Goal: Transaction & Acquisition: Purchase product/service

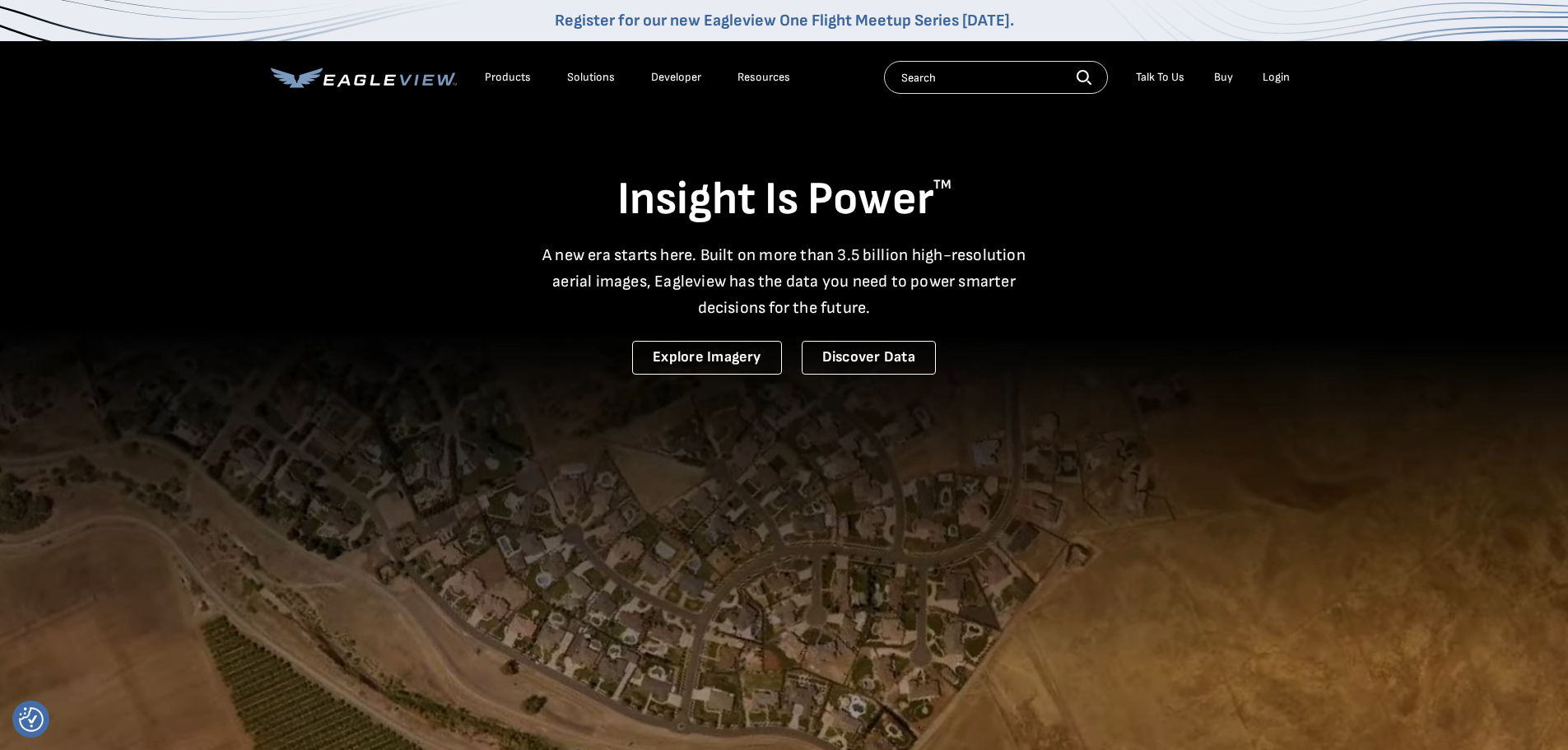
click at [1272, 78] on div "Login" at bounding box center [1275, 77] width 27 height 15
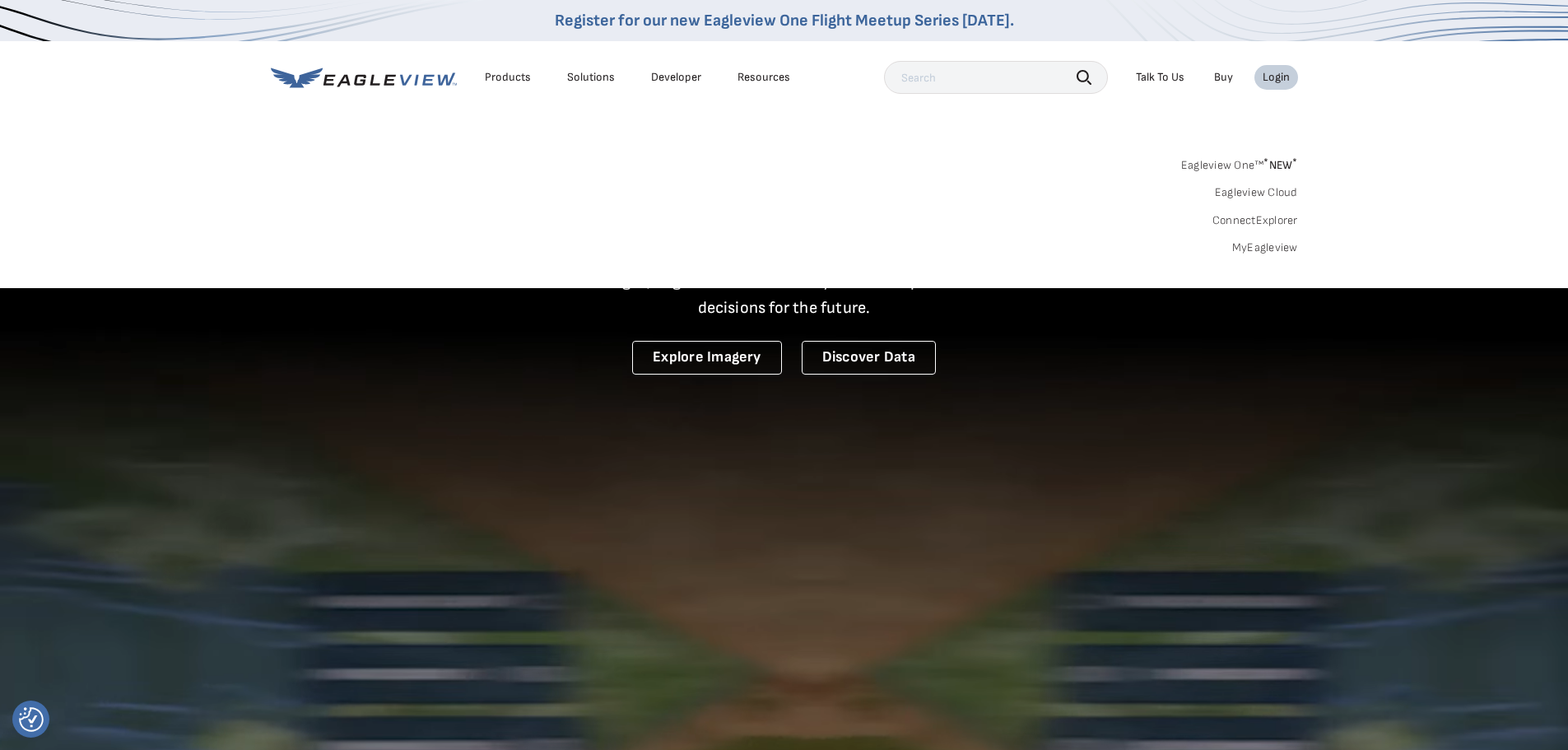
click at [1277, 78] on div "Login" at bounding box center [1275, 77] width 27 height 15
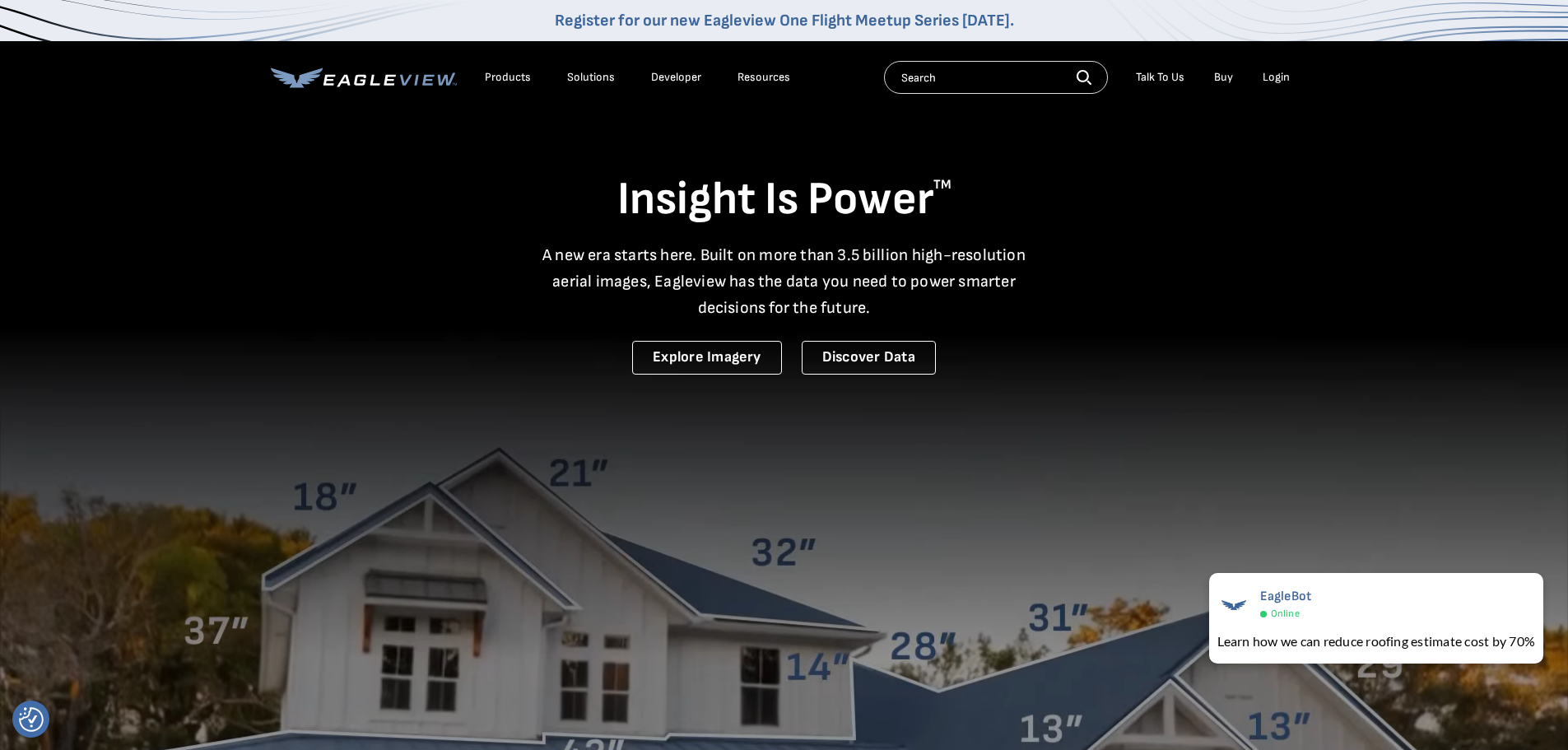
click at [1270, 76] on div "Login" at bounding box center [1275, 77] width 27 height 15
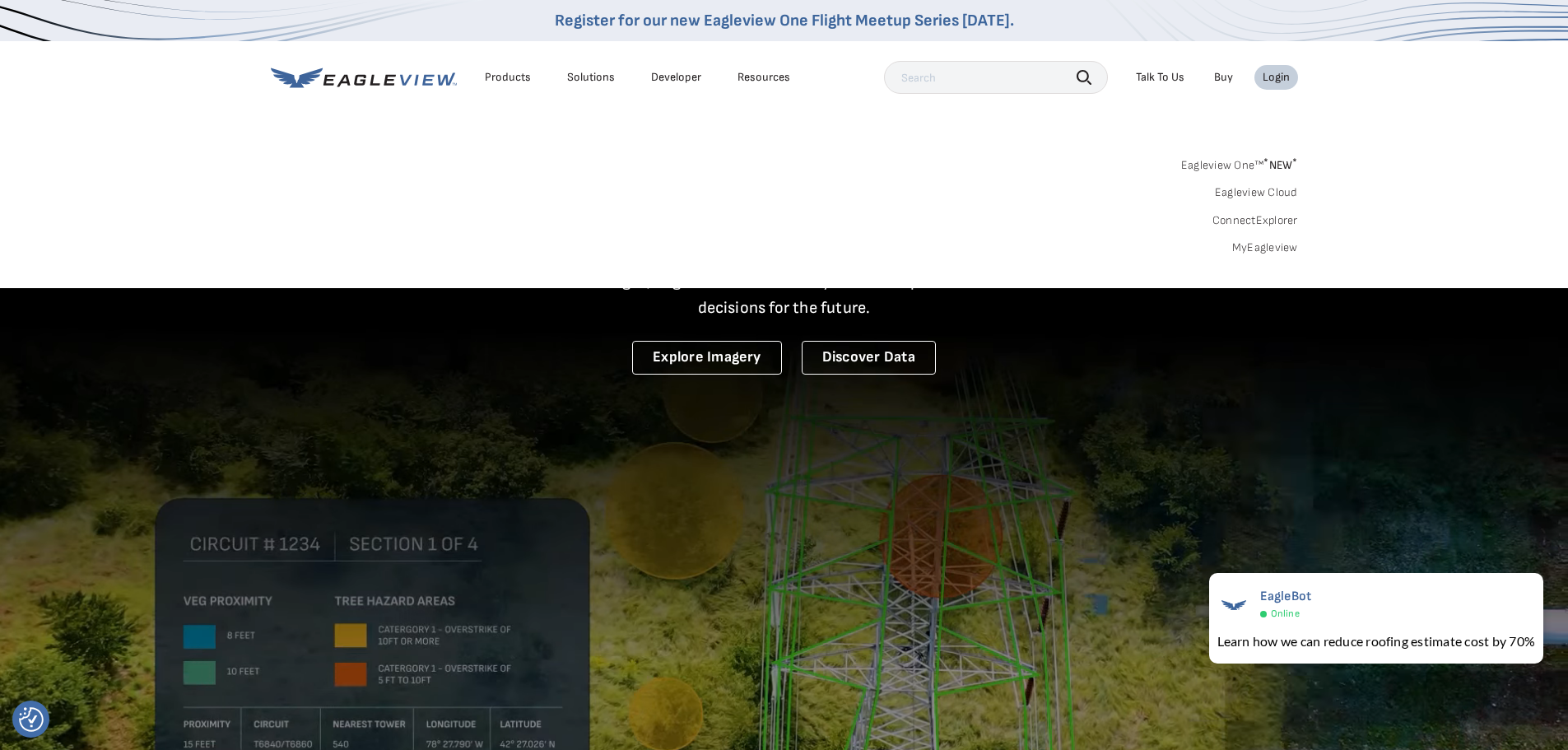
click at [1247, 248] on link "MyEagleview" at bounding box center [1265, 247] width 66 height 15
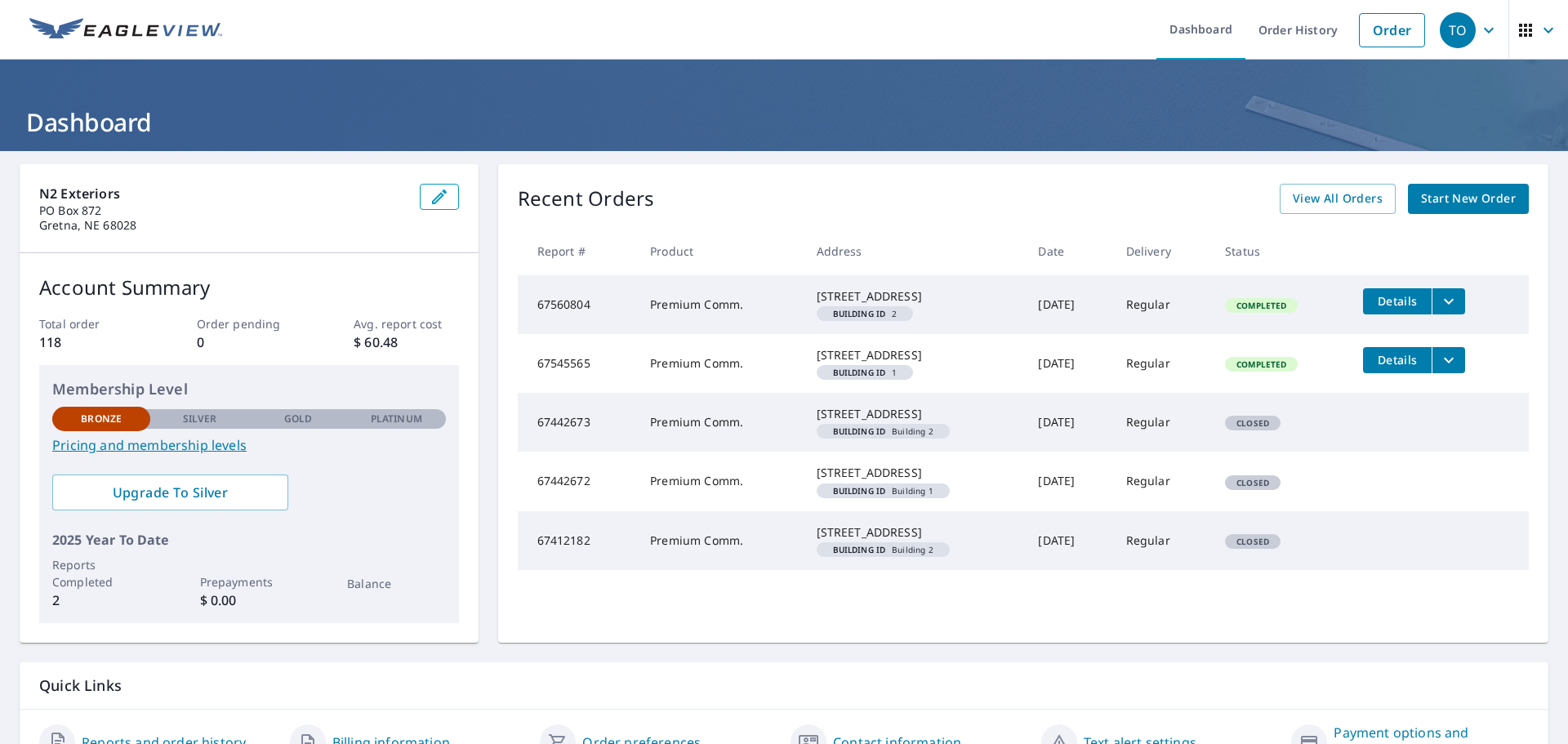
click at [1450, 204] on span "Start New Order" at bounding box center [1468, 199] width 95 height 21
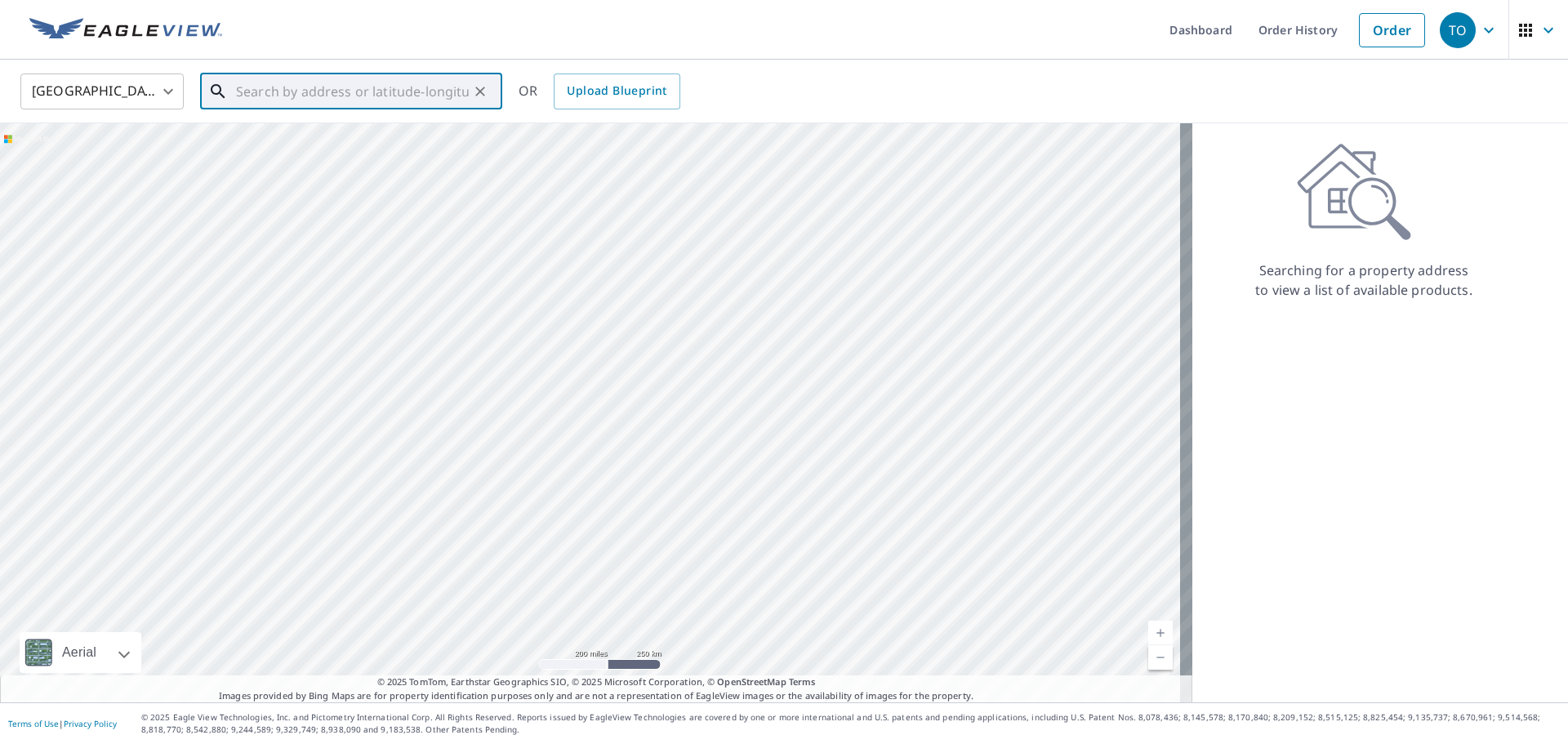
click at [312, 90] on input "text" at bounding box center [352, 91] width 232 height 46
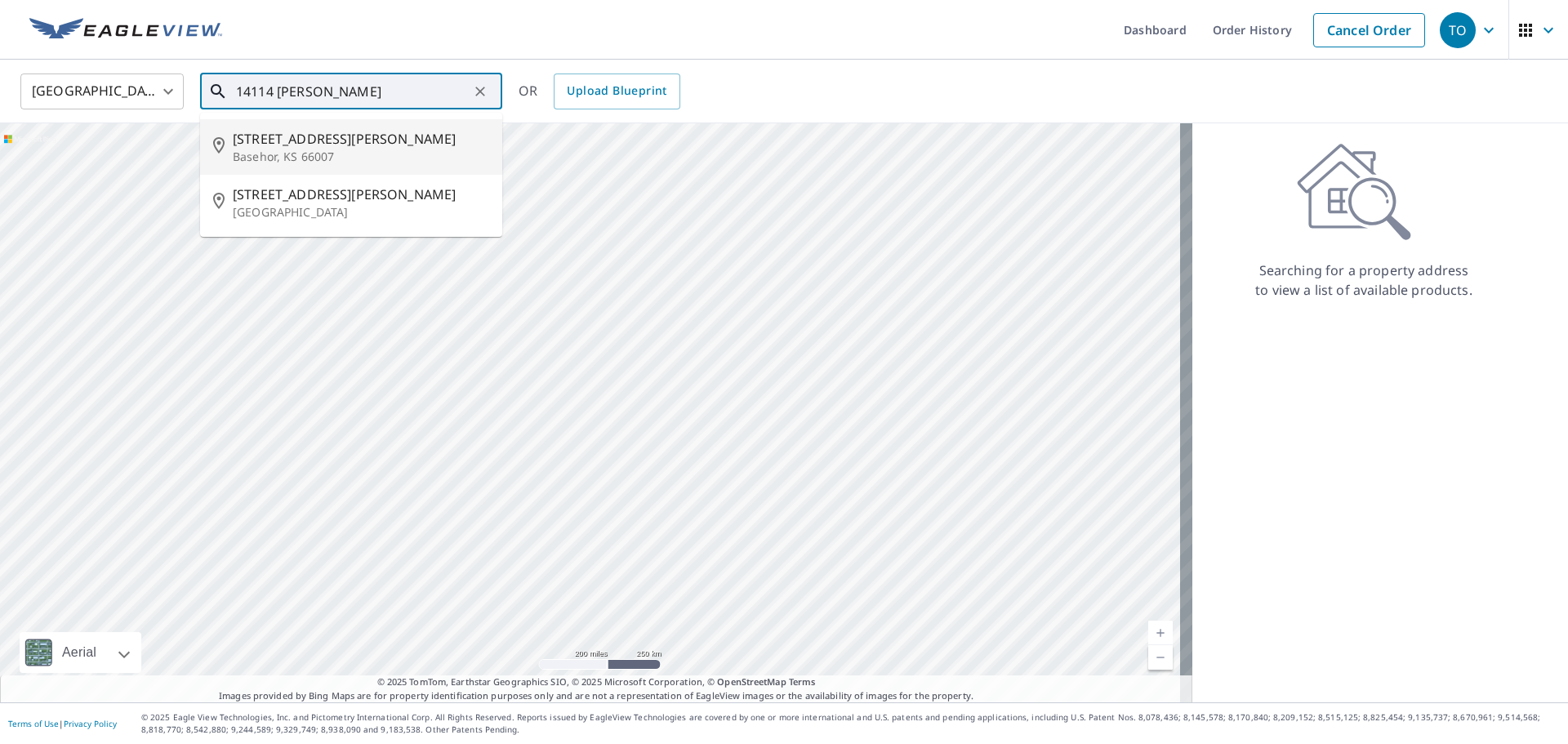
click at [309, 153] on p "Basehor, KS 66007" at bounding box center [360, 156] width 256 height 17
type input "[STREET_ADDRESS][PERSON_NAME]"
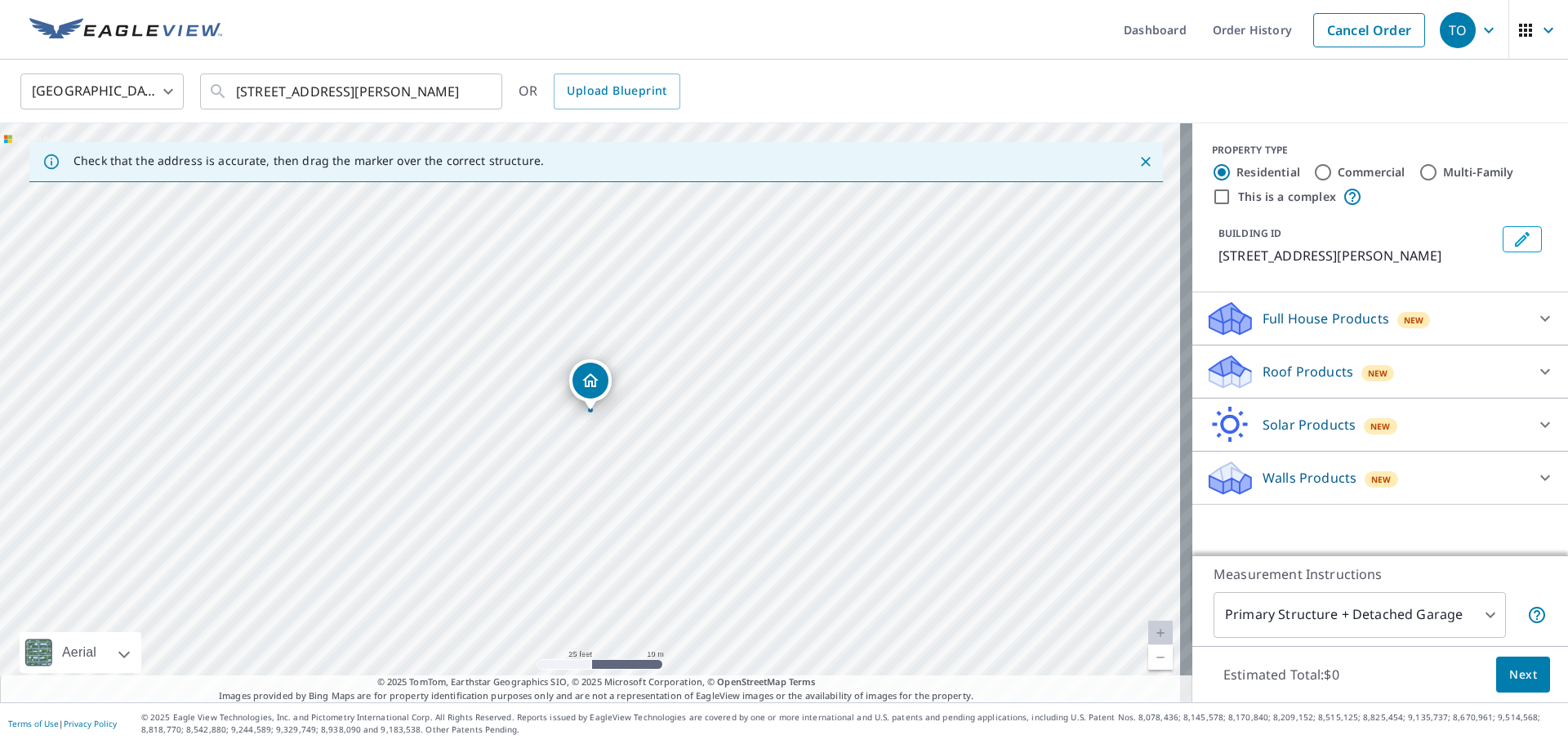
click at [1535, 371] on icon at bounding box center [1545, 372] width 20 height 20
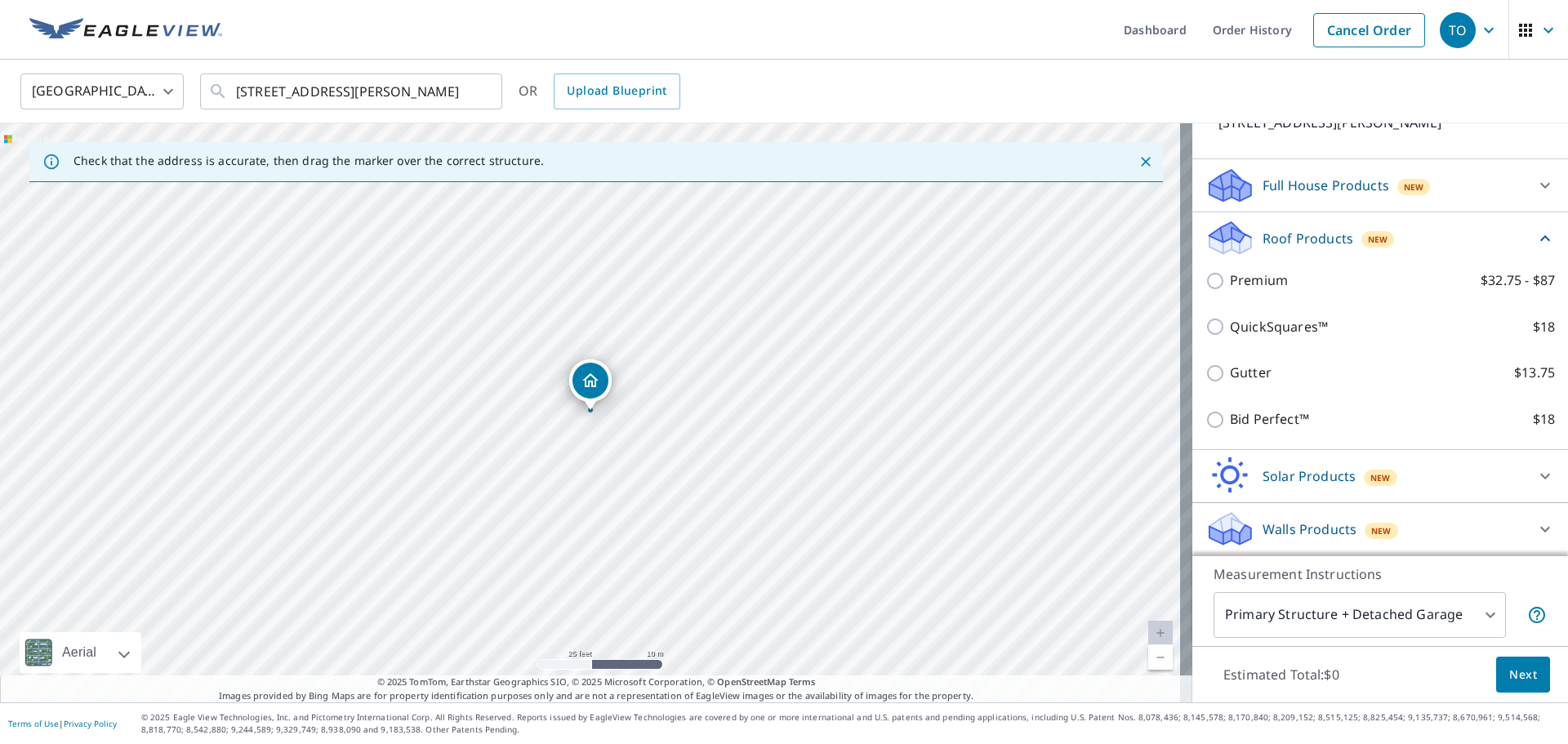
scroll to position [134, 0]
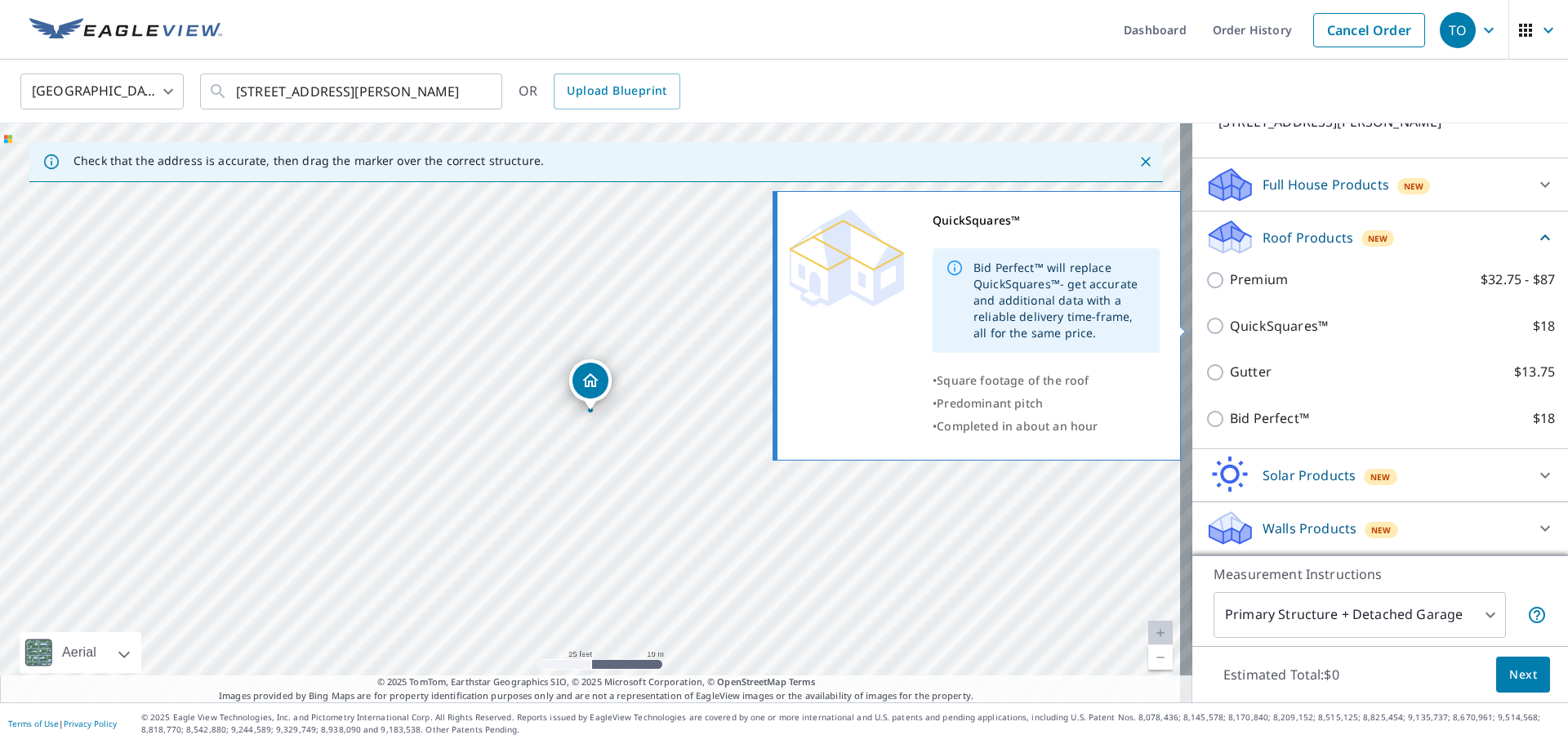
click at [1205, 327] on input "QuickSquares™ $18" at bounding box center [1217, 326] width 25 height 20
checkbox input "true"
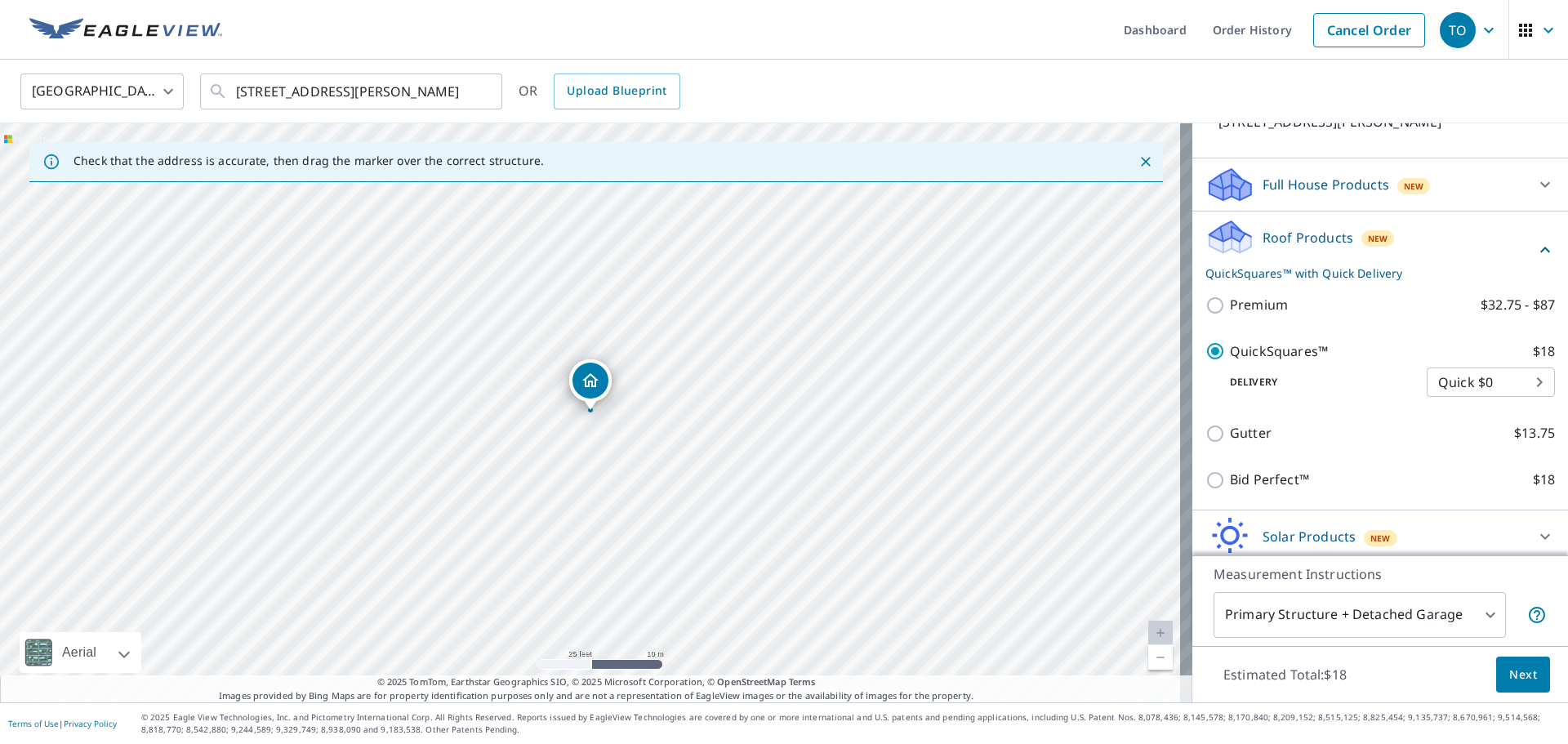
click at [1514, 679] on span "Next" at bounding box center [1523, 675] width 28 height 21
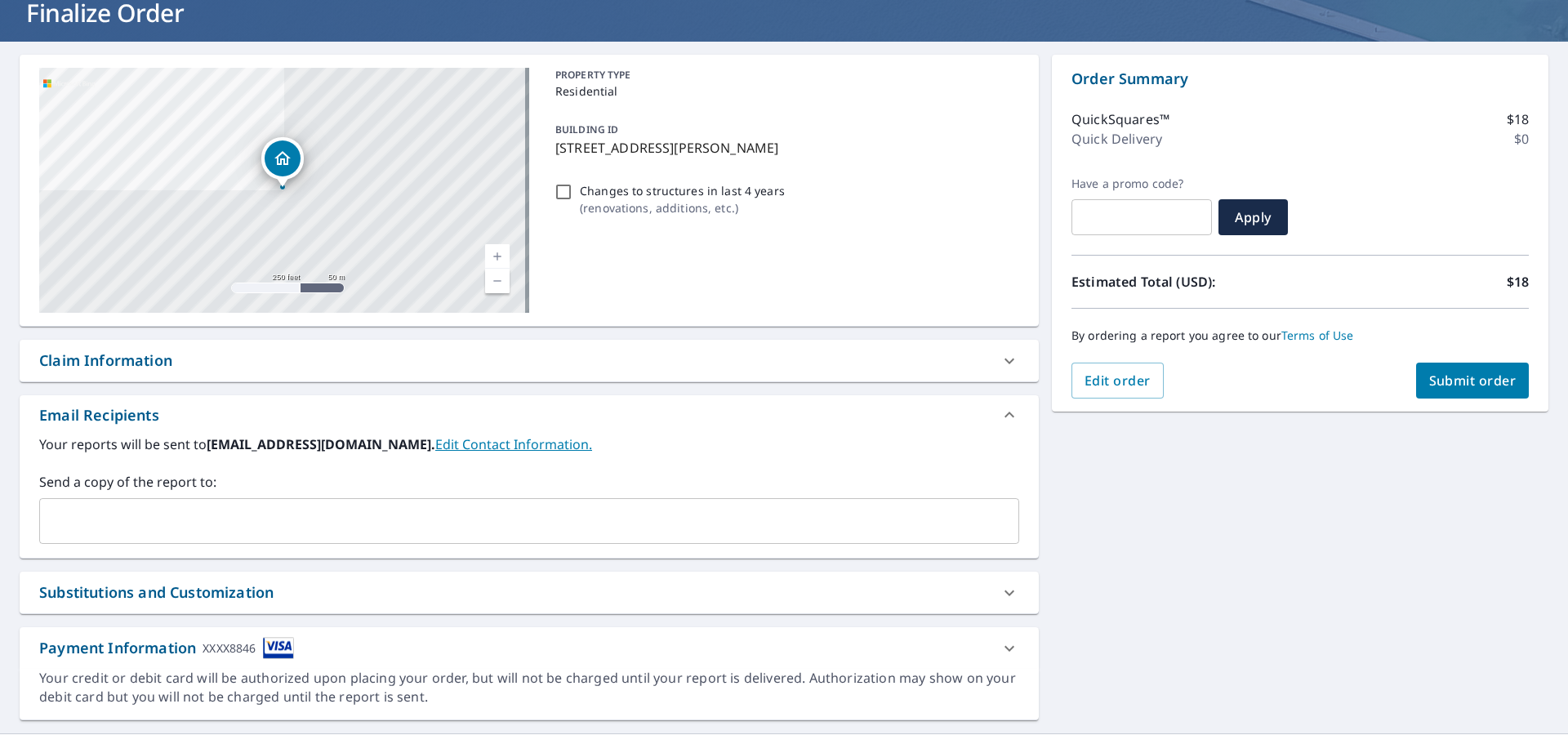
scroll to position [140, 0]
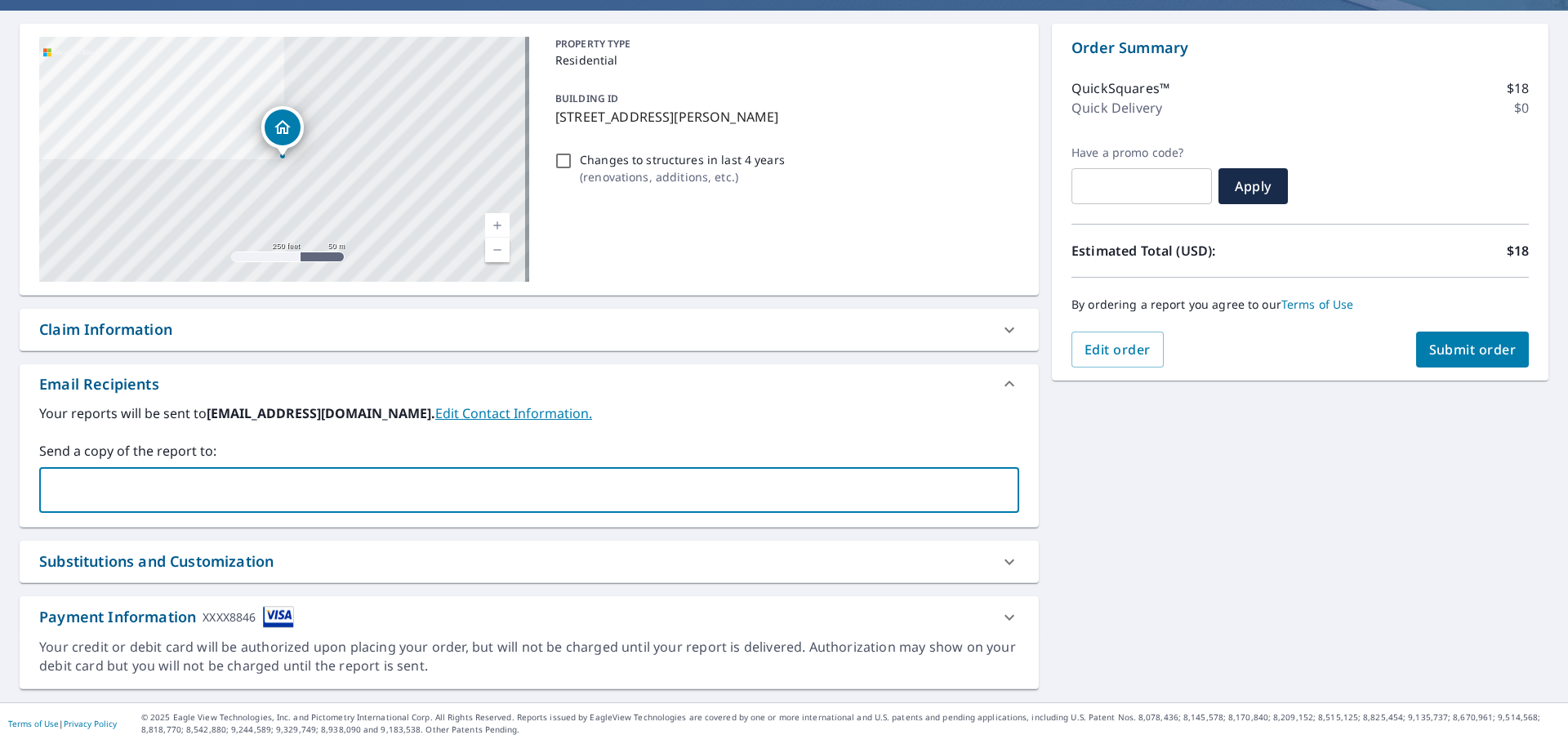
click at [171, 497] on input "text" at bounding box center [516, 490] width 941 height 31
type input "[PERSON_NAME][EMAIL_ADDRESS][DOMAIN_NAME]"
click at [999, 619] on icon at bounding box center [1009, 617] width 20 height 20
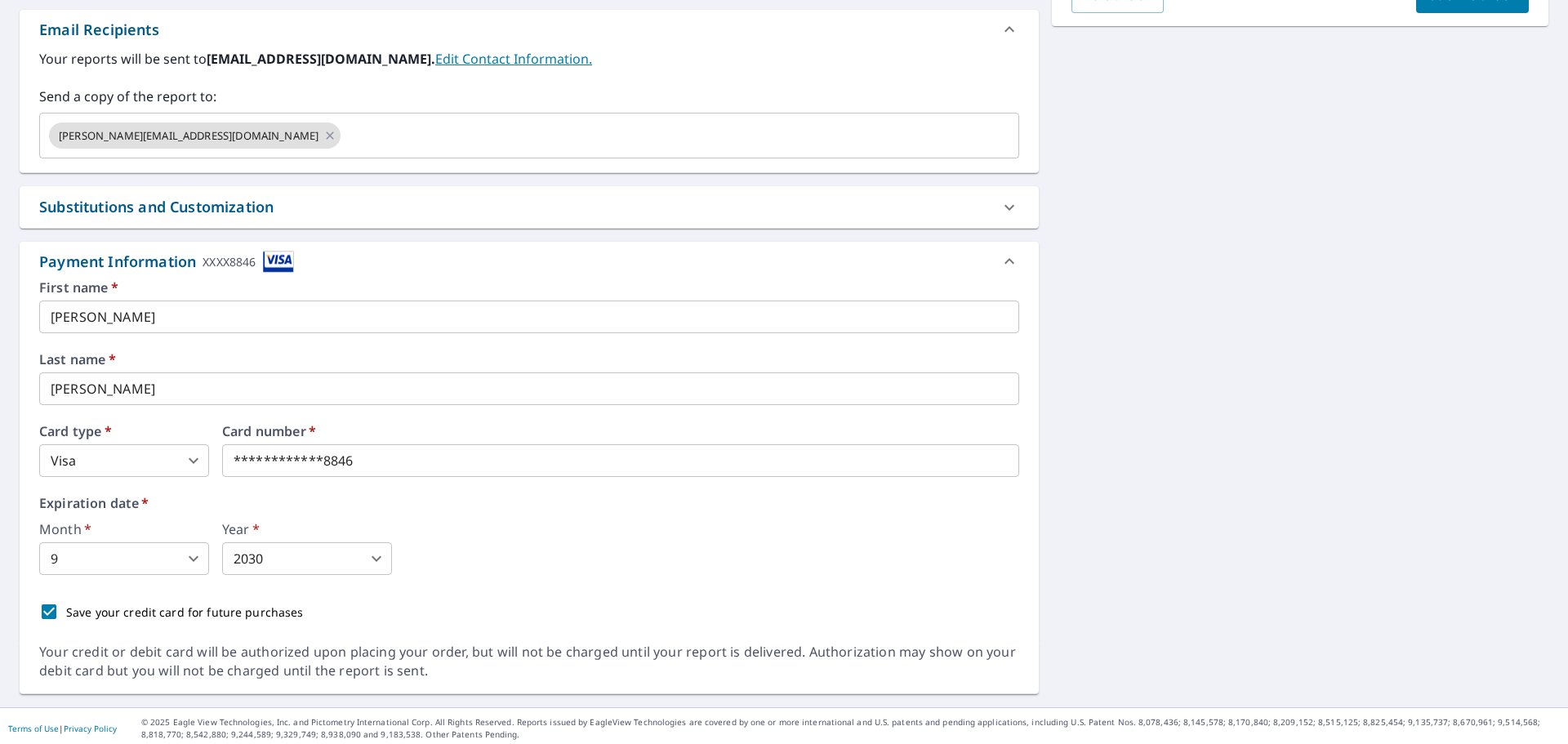
scroll to position [500, 0]
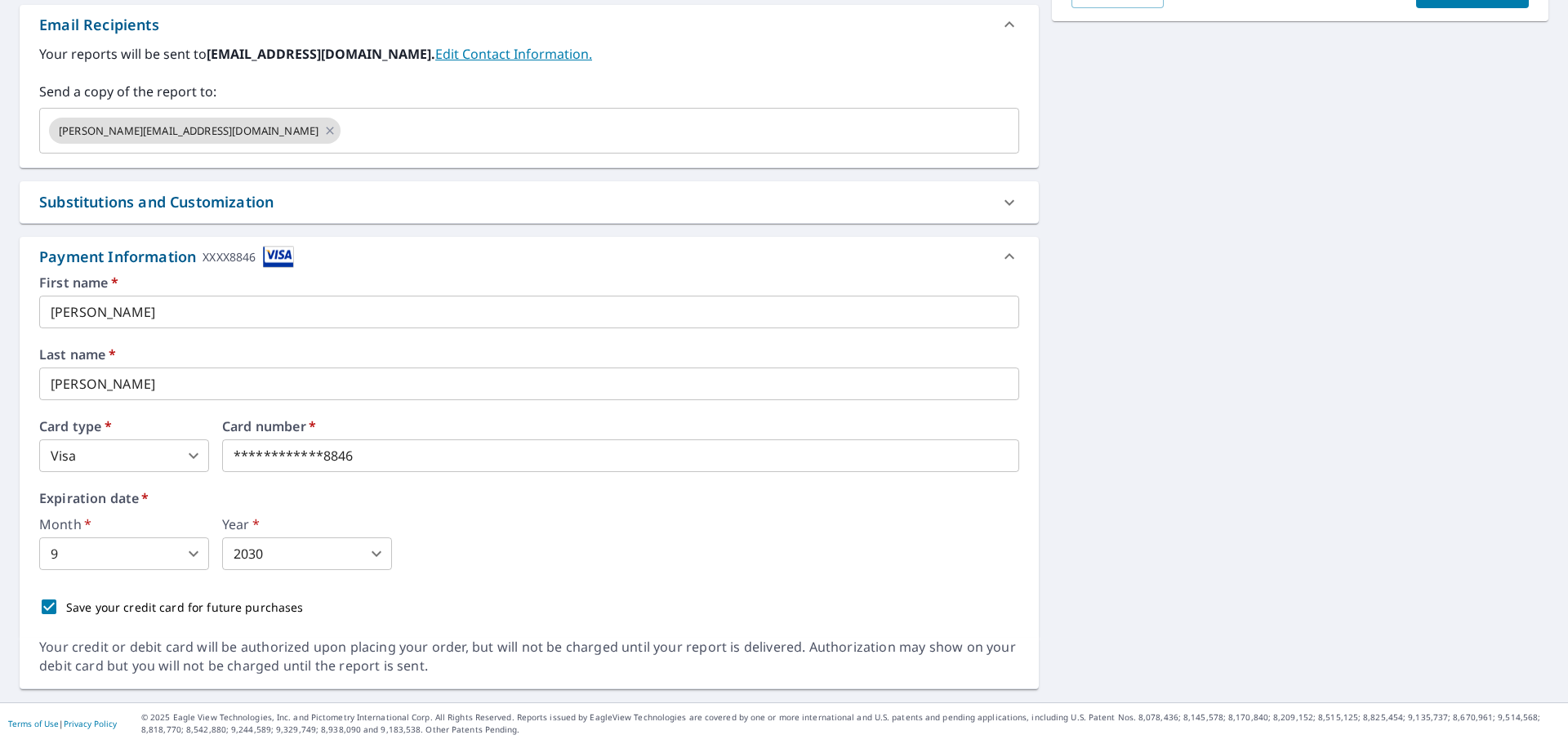
click at [576, 629] on div "**********" at bounding box center [529, 457] width 1019 height 362
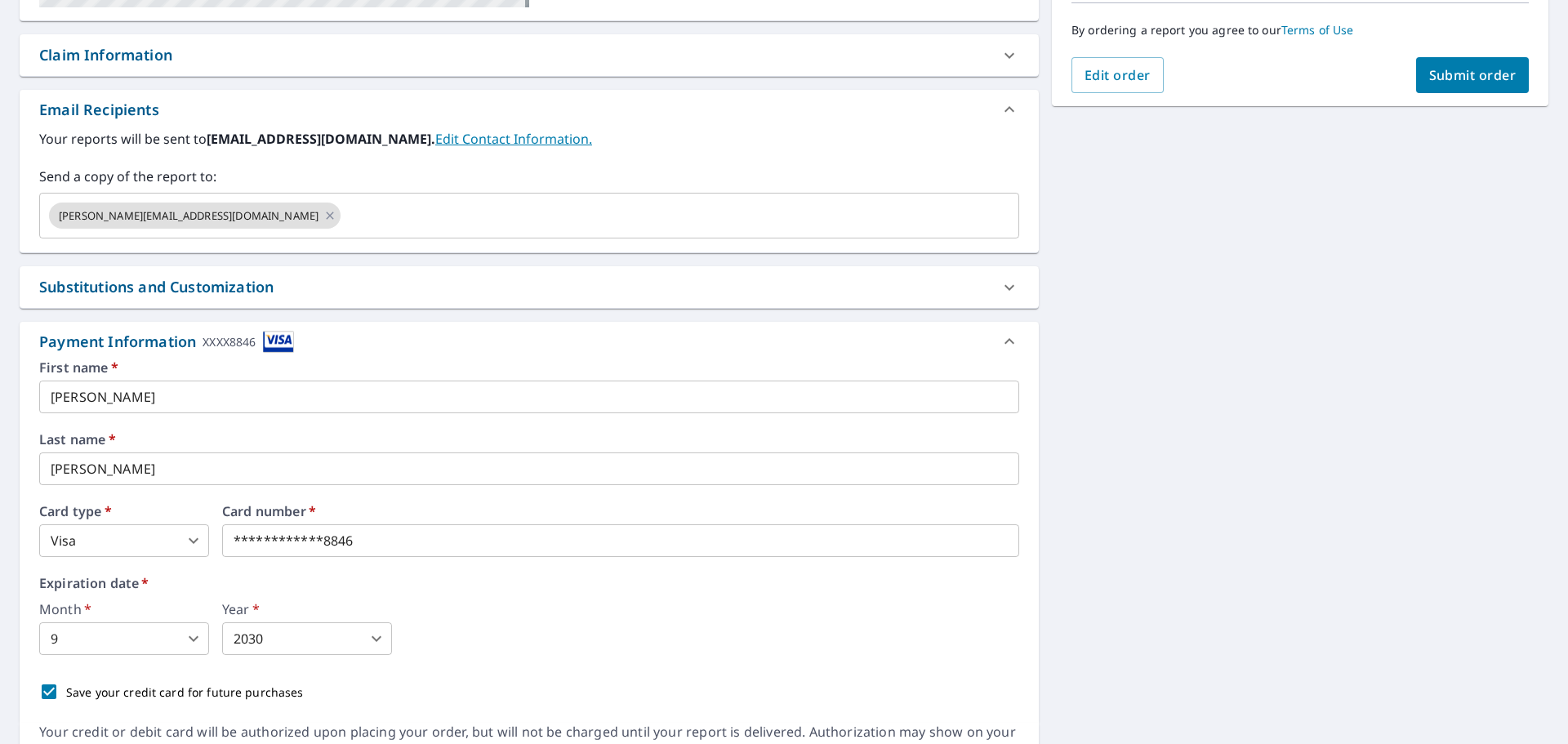
scroll to position [173, 0]
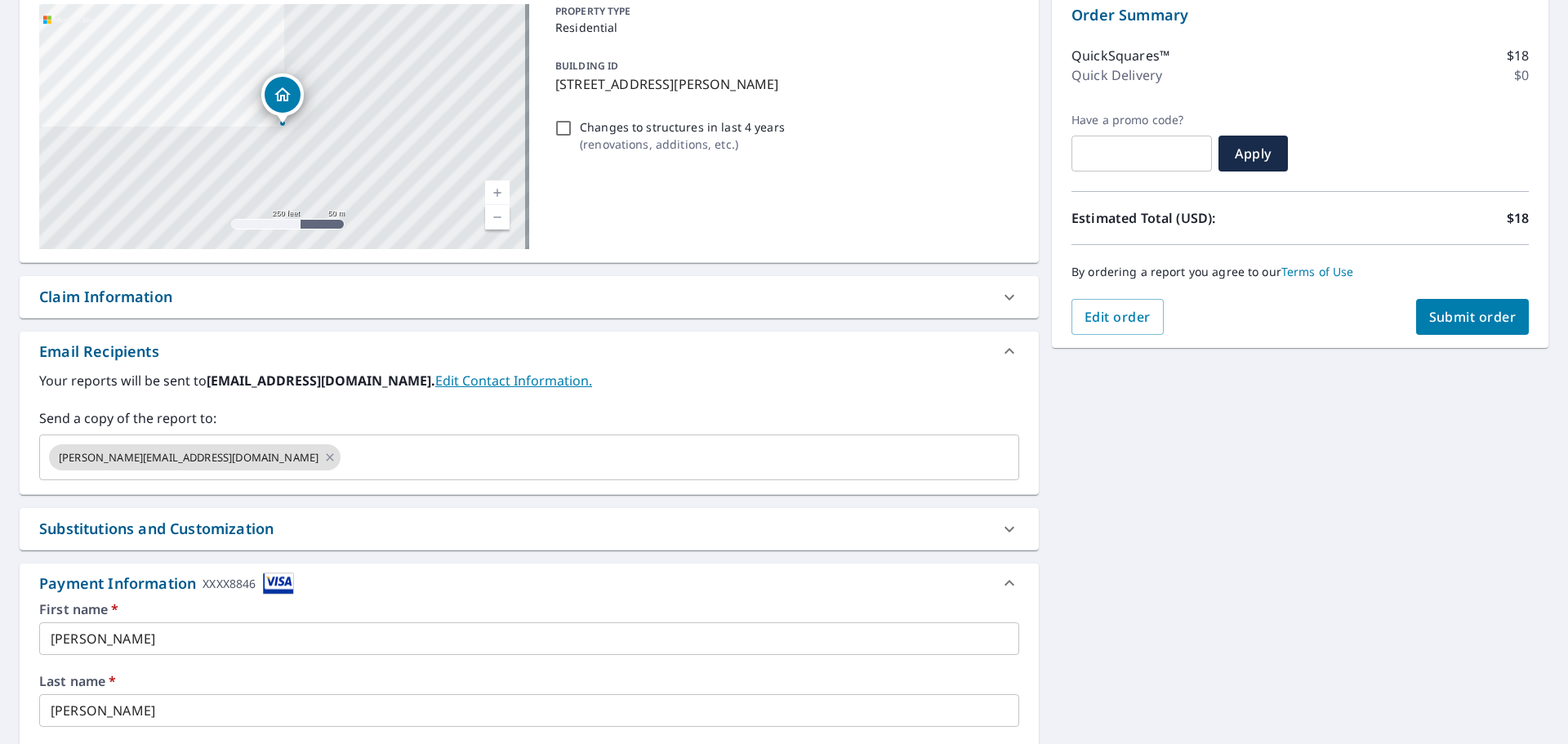
click at [1482, 320] on span "Submit order" at bounding box center [1473, 317] width 87 height 18
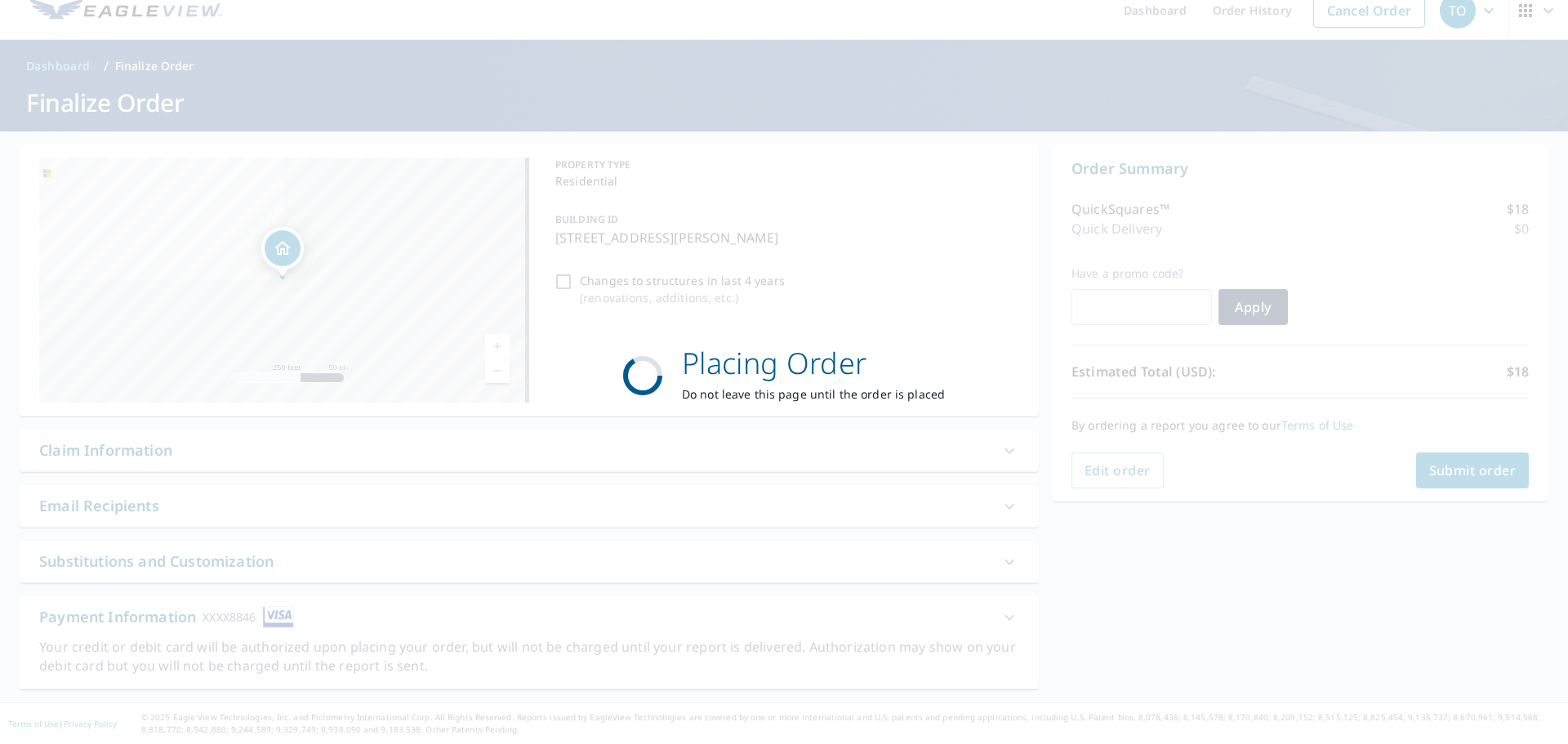
scroll to position [20, 0]
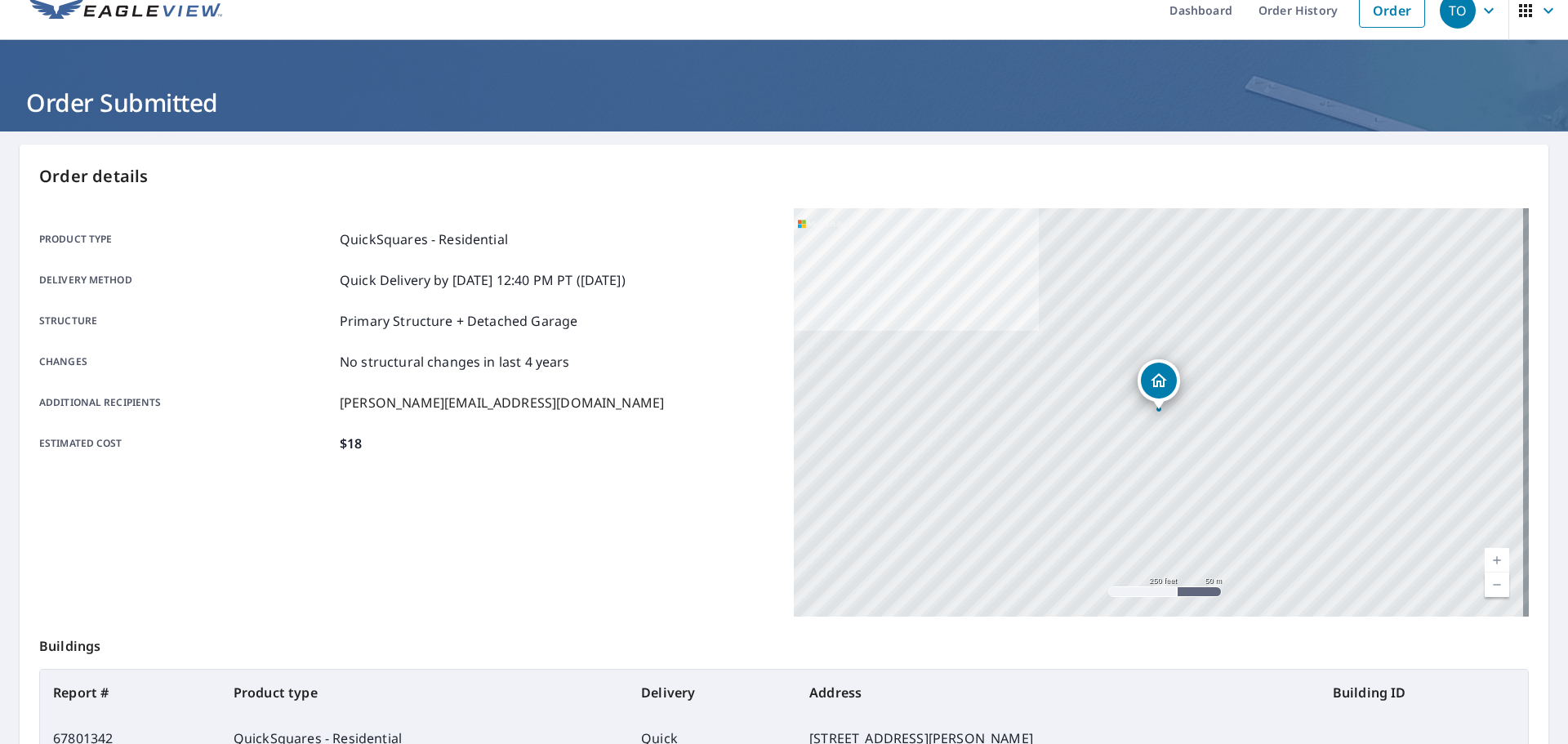
scroll to position [218, 0]
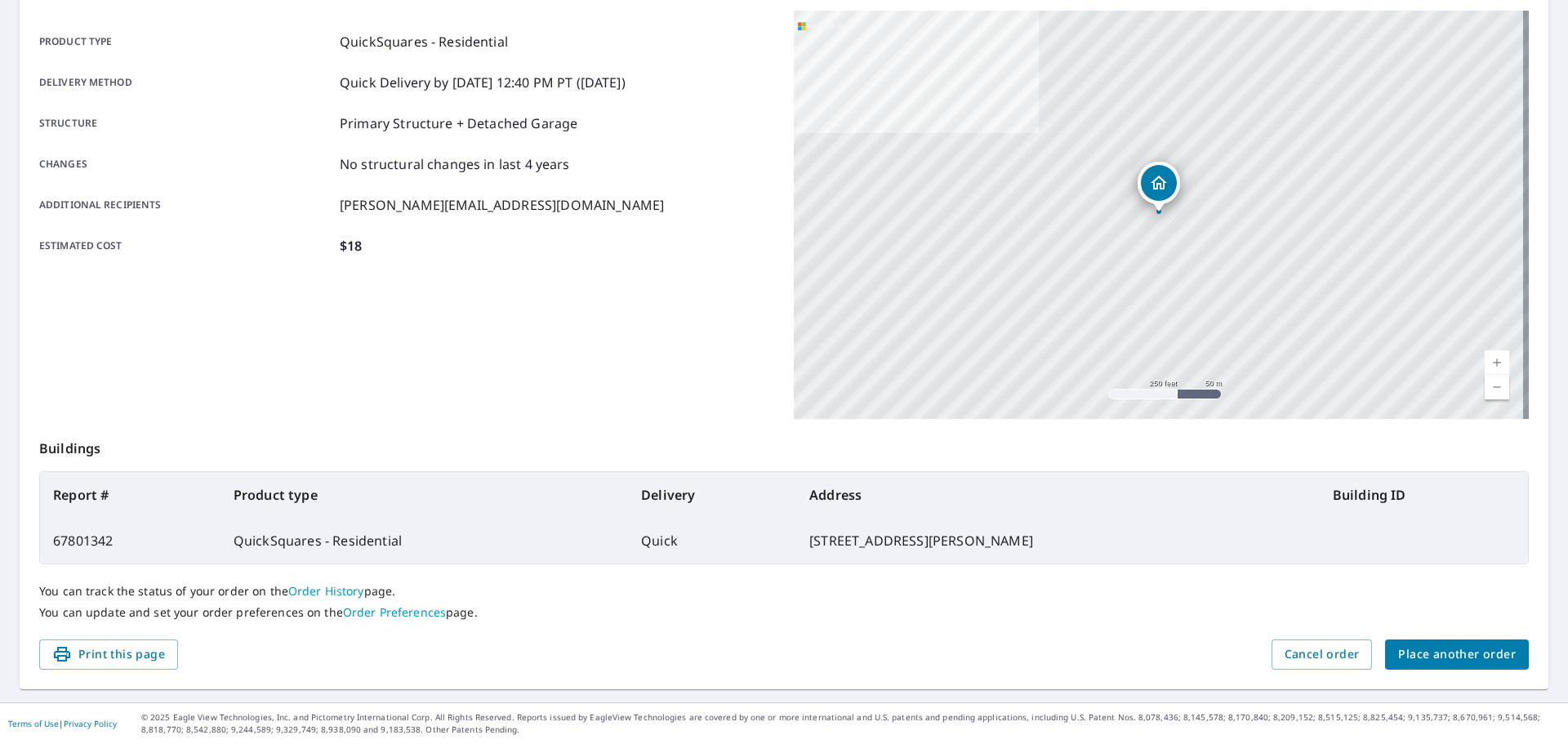
click at [774, 626] on div "You can track the status of your order on the Order History page. You can updat…" at bounding box center [784, 602] width 1490 height 75
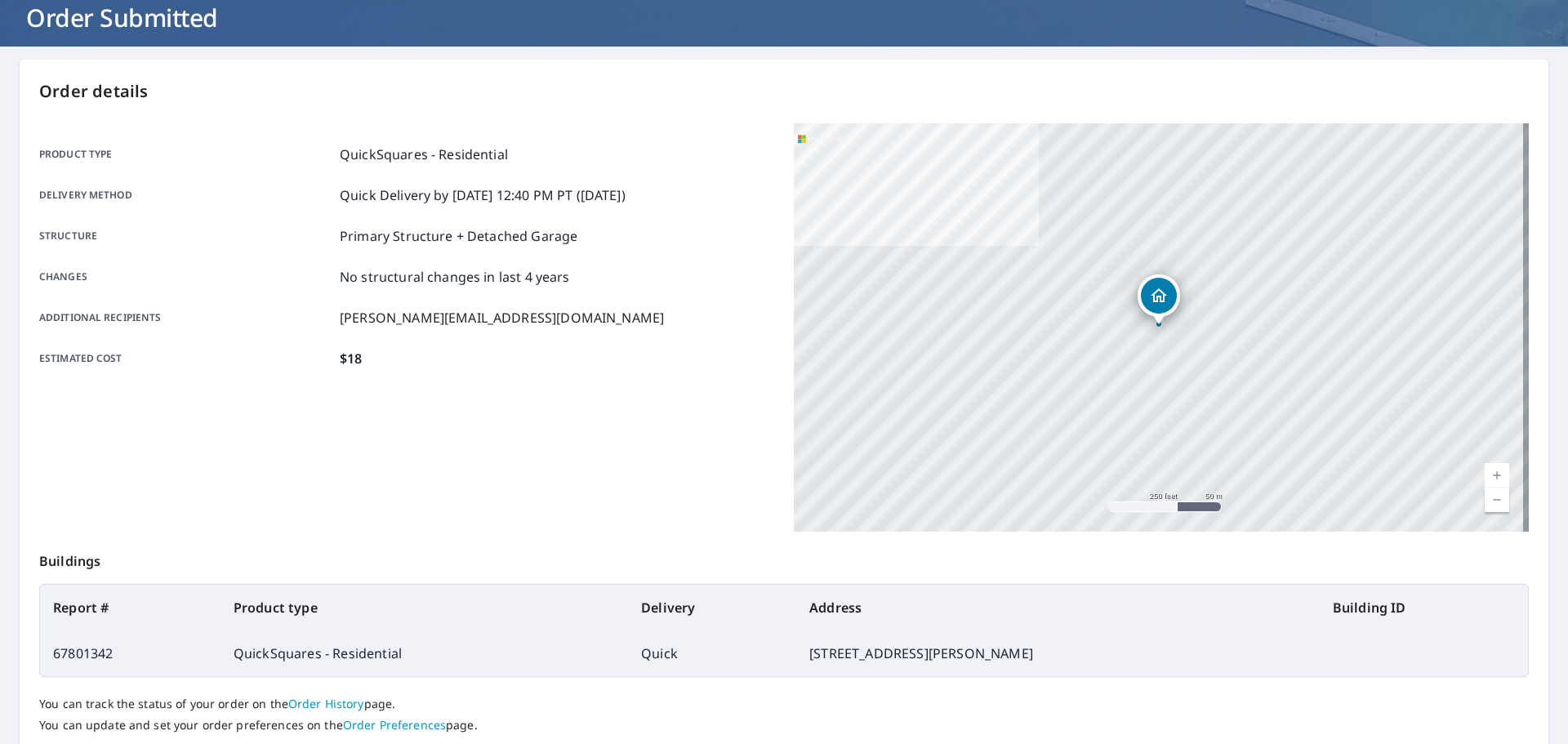
scroll to position [0, 0]
